Goal: Subscribe to service/newsletter

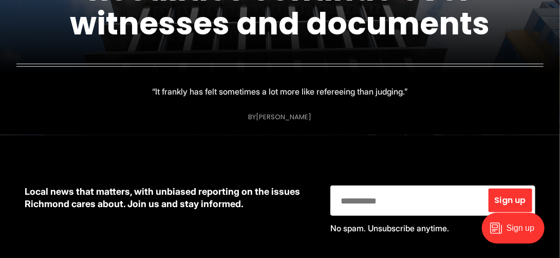
scroll to position [206, 0]
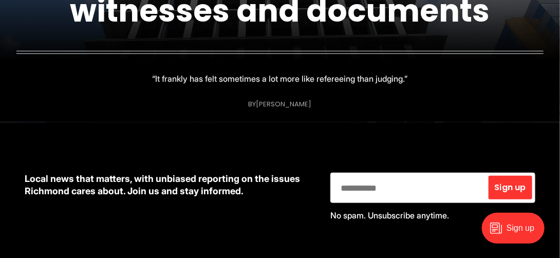
click at [395, 193] on input "email" at bounding box center [410, 188] width 154 height 26
type input "**********"
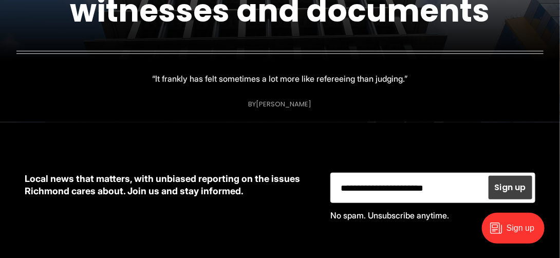
click at [506, 186] on span "Sign up" at bounding box center [510, 188] width 31 height 8
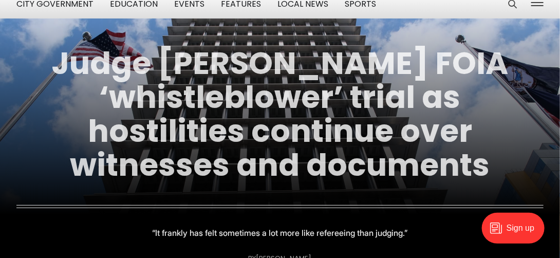
scroll to position [0, 0]
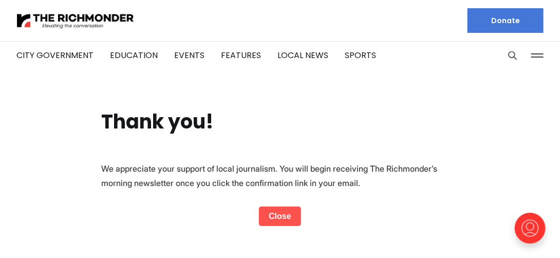
click at [284, 215] on link "Close" at bounding box center [280, 217] width 42 height 20
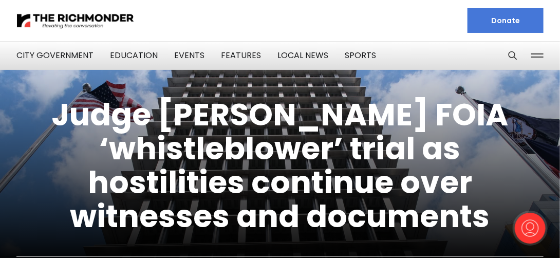
click at [349, 55] on figcaption "Judge [PERSON_NAME] FOIA ‘whistleblower’ trial as hostilities continue over wit…" at bounding box center [280, 184] width 560 height 288
